Goal: Information Seeking & Learning: Compare options

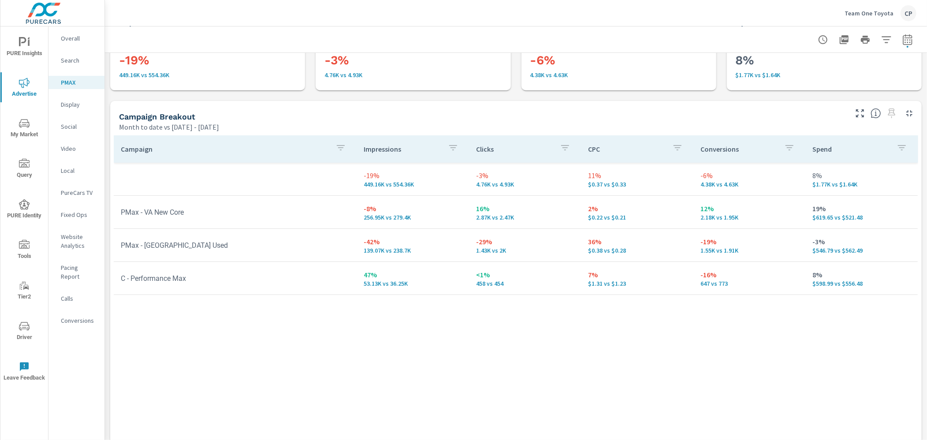
scroll to position [52, 0]
click at [278, 320] on div "Campaign Impressions Clicks CPC Conversions Spend -19% 449.16K vs 554.36K -3% 4…" at bounding box center [516, 293] width 805 height 316
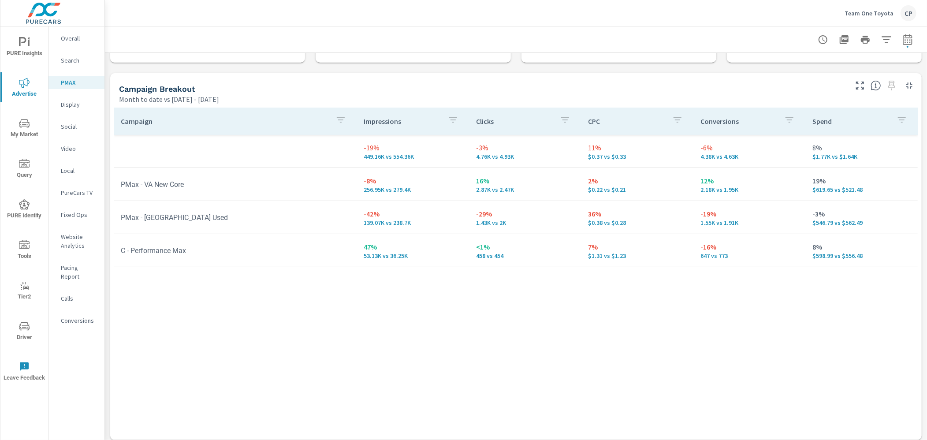
scroll to position [84, 0]
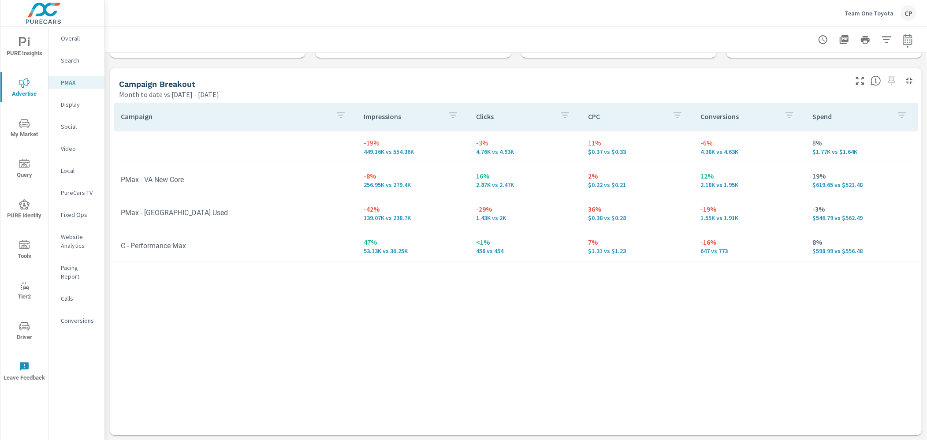
click at [65, 44] on div "Overall" at bounding box center [76, 38] width 56 height 13
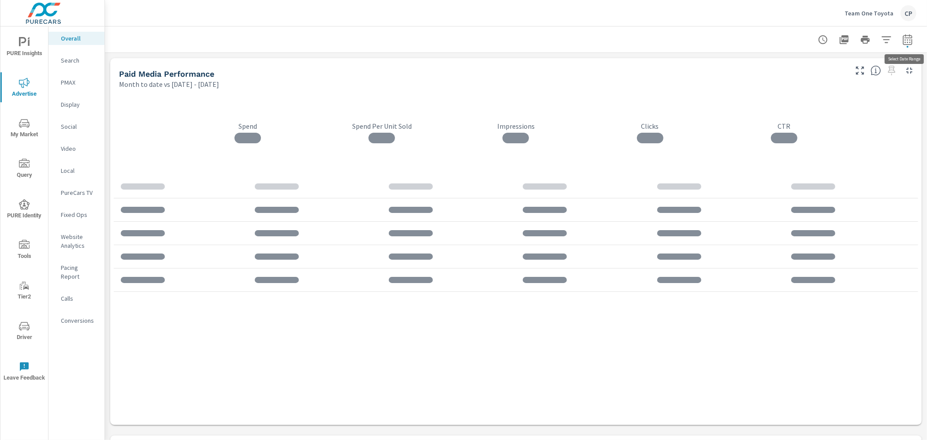
click at [908, 39] on icon "button" at bounding box center [908, 41] width 6 height 4
select select "Month to date"
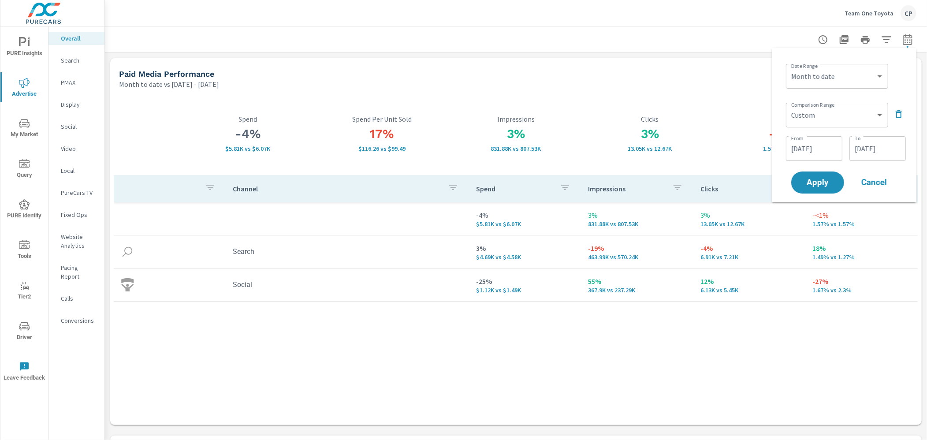
drag, startPoint x: 901, startPoint y: 117, endPoint x: 894, endPoint y: 130, distance: 14.2
click at [898, 123] on div "Comparison Range Custom Previous period Previous month Previous year ​" at bounding box center [846, 114] width 120 height 30
drag, startPoint x: 903, startPoint y: 109, endPoint x: 897, endPoint y: 116, distance: 9.7
click at [901, 111] on icon "button" at bounding box center [899, 114] width 11 height 11
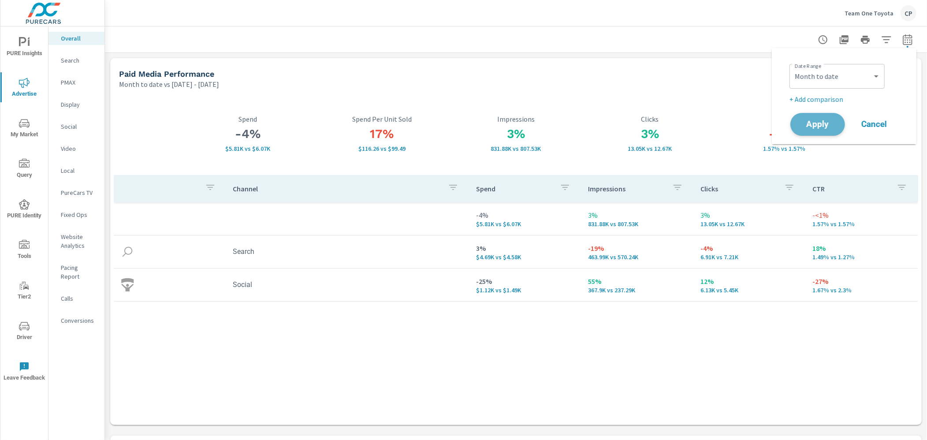
click at [823, 128] on span "Apply" at bounding box center [818, 124] width 36 height 8
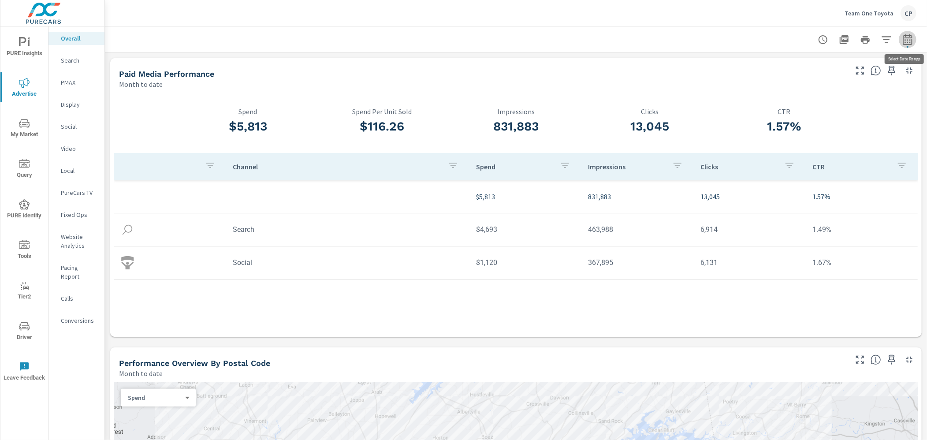
drag, startPoint x: 912, startPoint y: 37, endPoint x: 903, endPoint y: 45, distance: 11.9
click at [912, 37] on icon "button" at bounding box center [907, 39] width 9 height 11
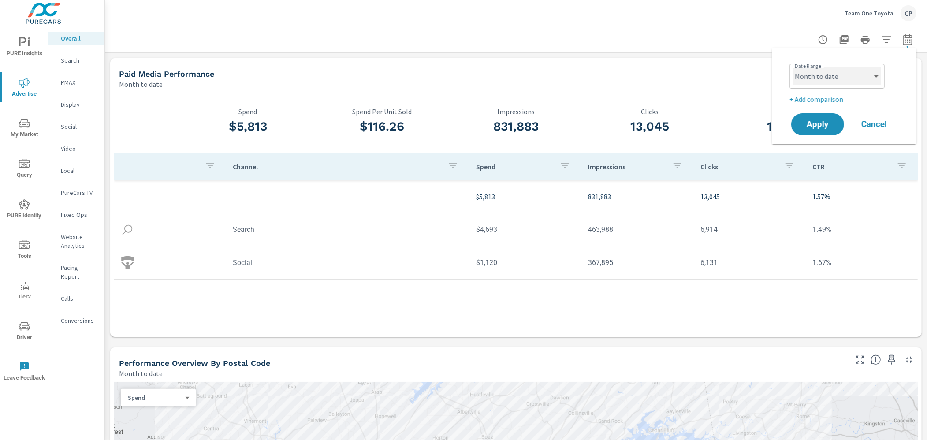
click at [837, 80] on select "Custom [DATE] Last week Last 7 days Last 14 days Last 30 days Last 45 days Last…" at bounding box center [837, 76] width 88 height 18
click at [793, 67] on select "Custom [DATE] Last week Last 7 days Last 14 days Last 30 days Last 45 days Last…" at bounding box center [837, 76] width 88 height 18
click at [838, 80] on select "Custom [DATE] Last week Last 7 days Last 14 days Last 30 days Last 45 days Last…" at bounding box center [837, 76] width 88 height 18
click at [793, 67] on select "Custom [DATE] Last week Last 7 days Last 14 days Last 30 days Last 45 days Last…" at bounding box center [837, 76] width 88 height 18
select select "Last 2 months"
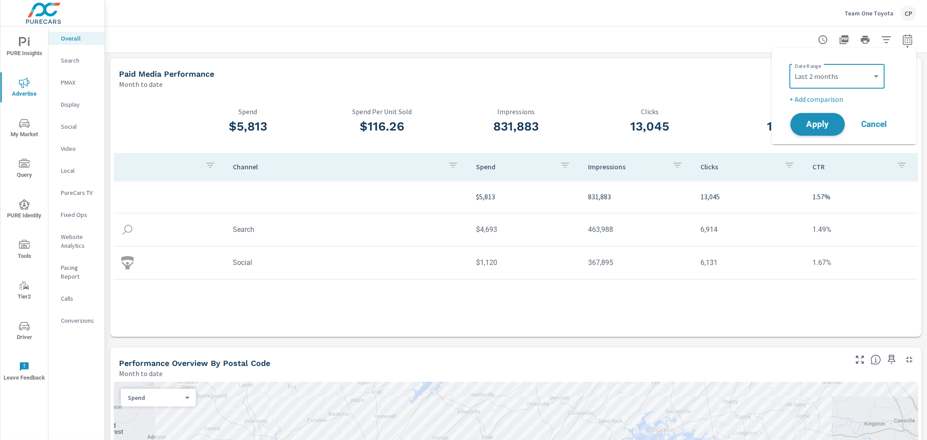
click at [820, 123] on span "Apply" at bounding box center [818, 124] width 36 height 8
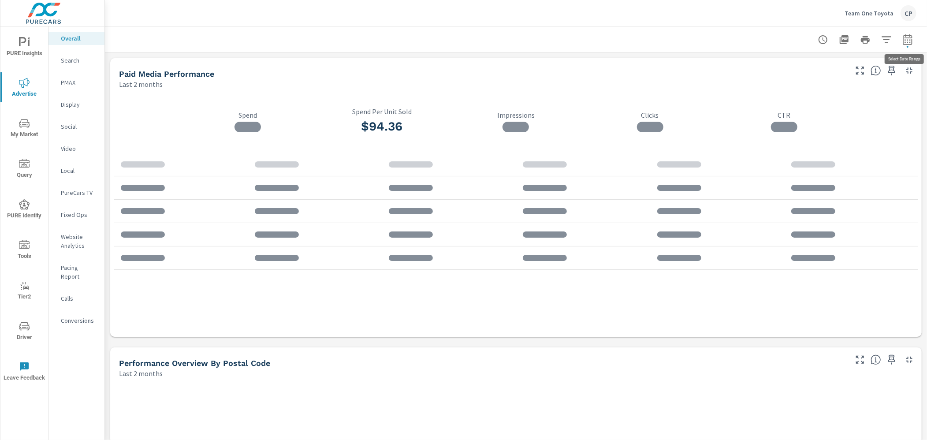
click at [910, 40] on icon "button" at bounding box center [908, 41] width 6 height 4
select select "Last 2 months"
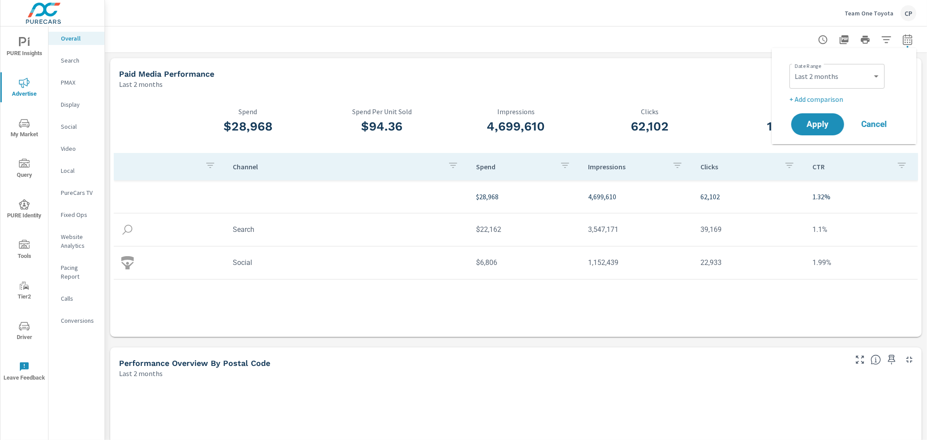
click at [833, 99] on p "+ Add comparison" at bounding box center [846, 99] width 113 height 11
select select "Previous period"
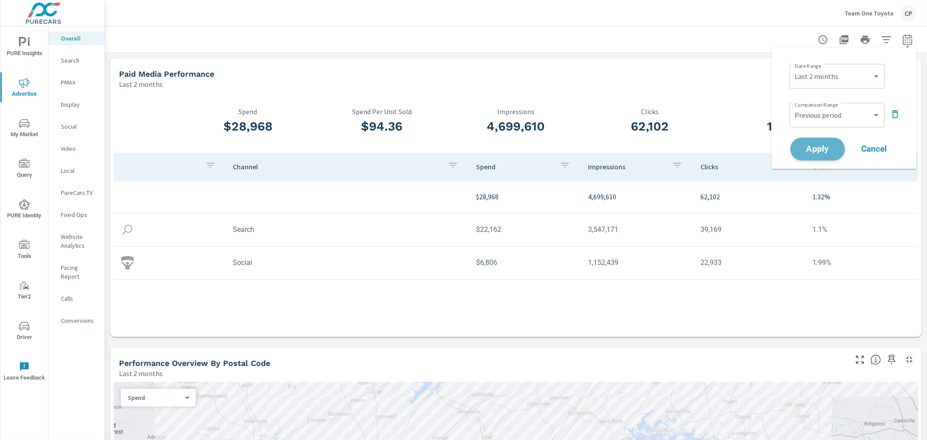
click at [815, 145] on span "Apply" at bounding box center [818, 149] width 36 height 8
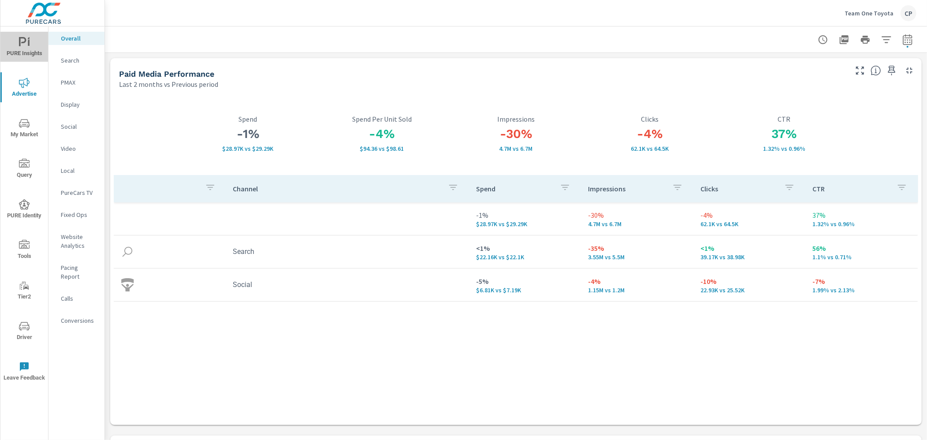
click at [17, 38] on span "PURE Insights" at bounding box center [24, 48] width 42 height 22
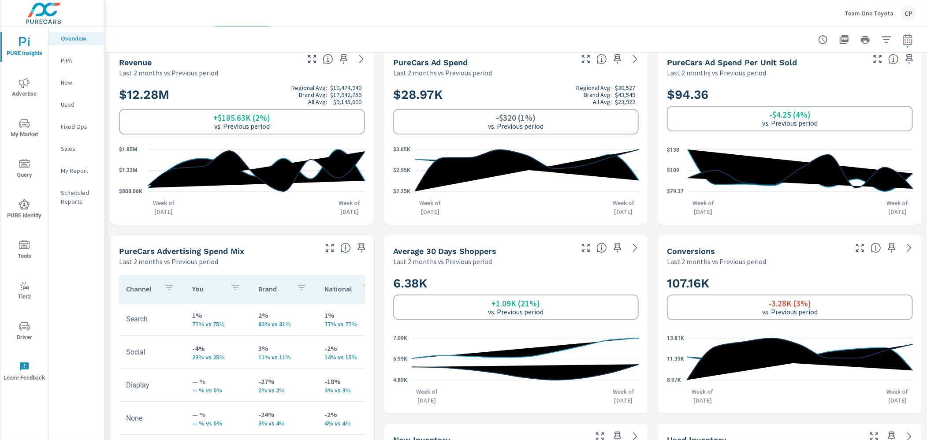
scroll to position [202, 0]
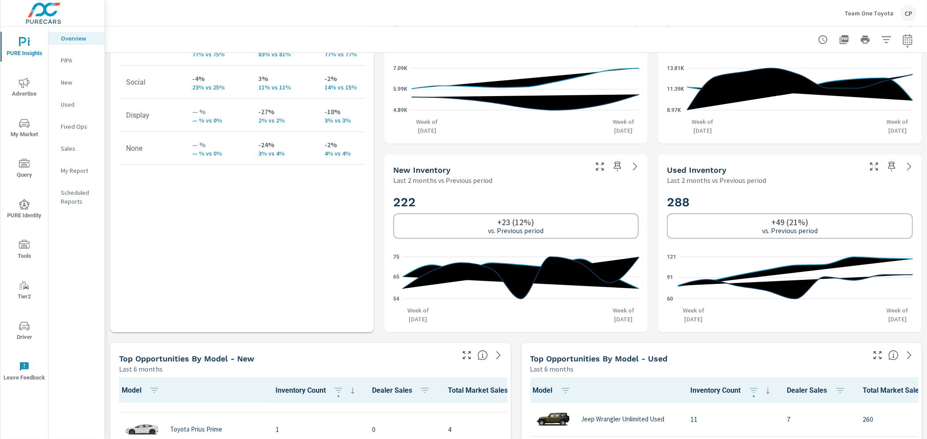
scroll to position [276, 0]
